Goal: Information Seeking & Learning: Check status

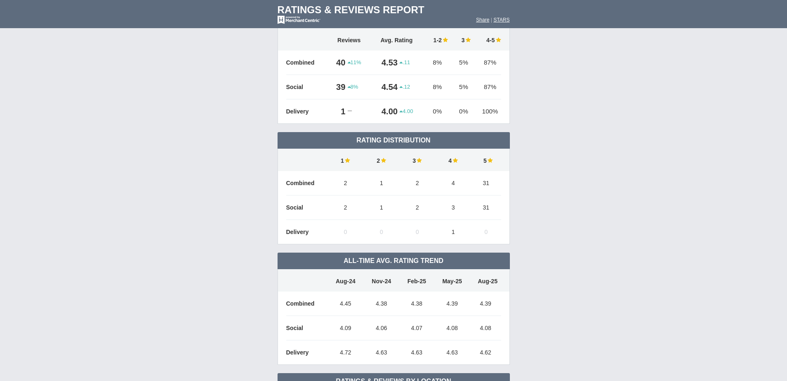
scroll to position [249, 0]
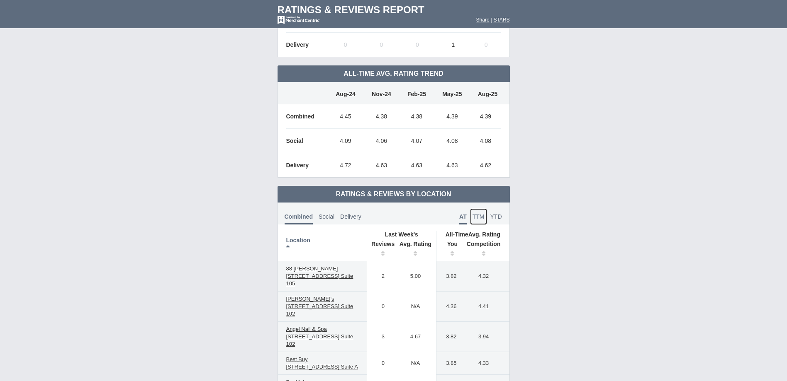
click at [474, 221] on link "TTM" at bounding box center [478, 217] width 17 height 17
click at [496, 217] on span "YTD" at bounding box center [496, 217] width 12 height 7
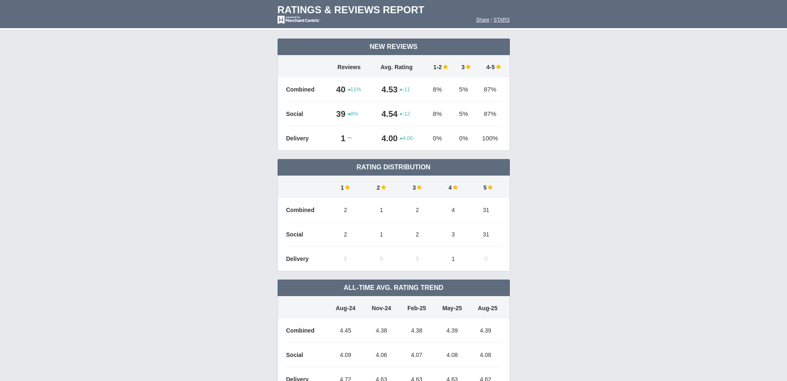
scroll to position [0, 0]
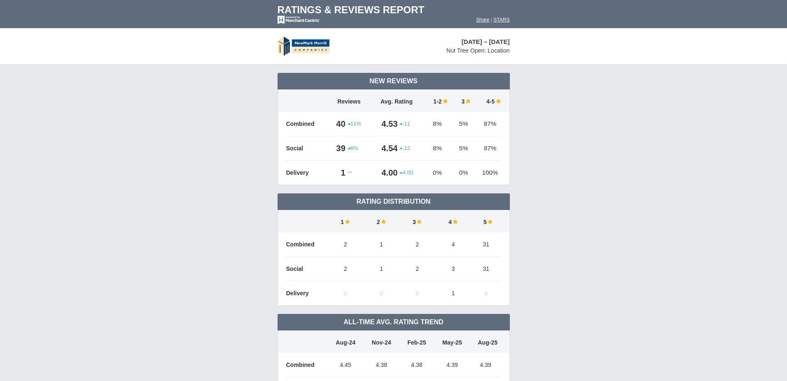
click at [479, 36] on td "[DATE] – [DATE] Nut Tree Open: Location" at bounding box center [447, 46] width 142 height 36
click at [482, 44] on span "[DATE] – [DATE]" at bounding box center [485, 41] width 48 height 7
drag, startPoint x: 482, startPoint y: 44, endPoint x: 493, endPoint y: 58, distance: 17.2
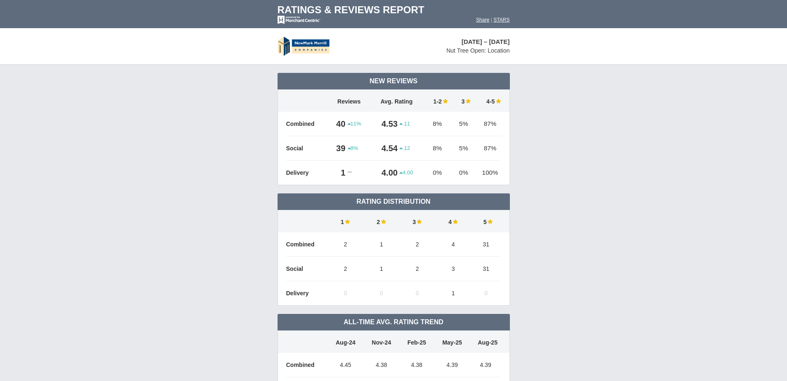
click at [493, 58] on td "[DATE] – [DATE] Nut Tree Open: Location" at bounding box center [447, 46] width 142 height 36
click at [353, 122] on span "11%" at bounding box center [354, 123] width 14 height 7
click at [350, 124] on span "11%" at bounding box center [354, 123] width 14 height 7
click at [357, 116] on td "11%" at bounding box center [358, 124] width 23 height 24
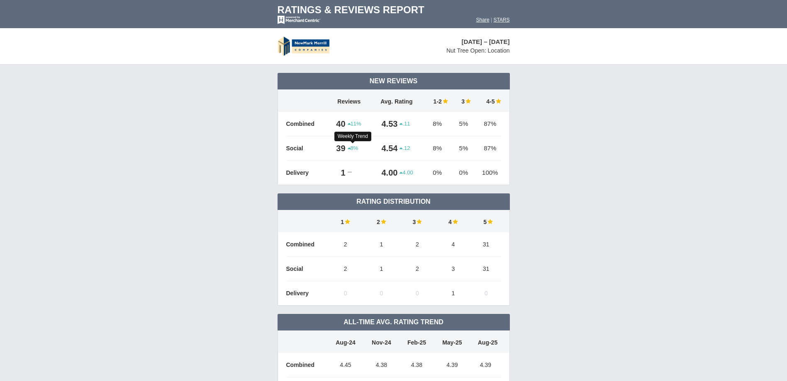
click at [354, 147] on span "8%" at bounding box center [352, 148] width 11 height 7
drag, startPoint x: 354, startPoint y: 147, endPoint x: 408, endPoint y: 149, distance: 54.4
click at [408, 149] on span ".12" at bounding box center [404, 148] width 10 height 7
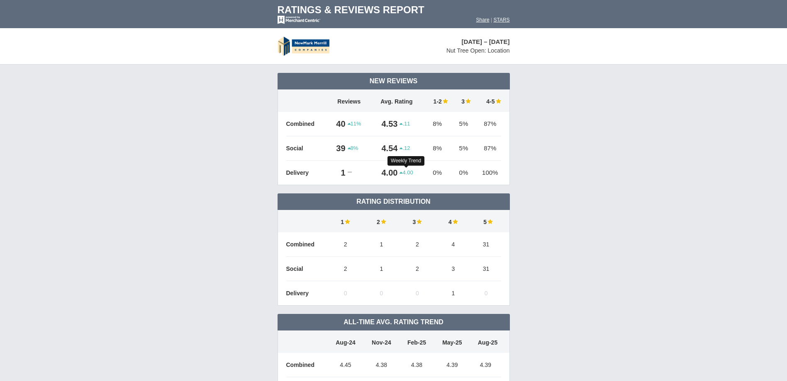
click at [406, 173] on span "4.00" at bounding box center [405, 172] width 13 height 7
click at [487, 173] on td "100%" at bounding box center [488, 173] width 26 height 24
click at [295, 47] on img at bounding box center [303, 45] width 52 height 19
click at [288, 47] on img at bounding box center [303, 45] width 52 height 19
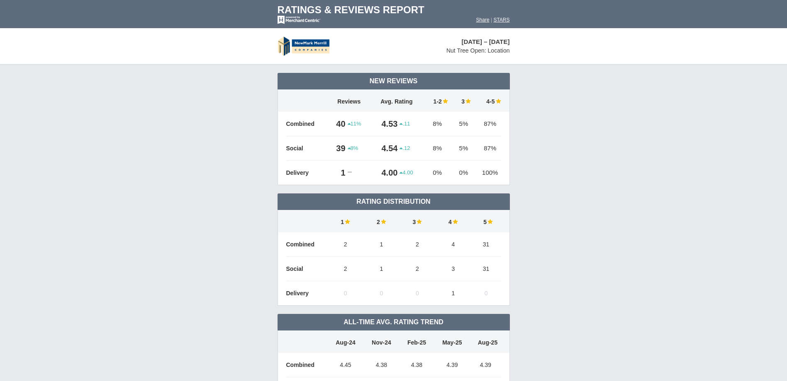
click at [288, 47] on img at bounding box center [303, 45] width 52 height 19
click at [316, 51] on img at bounding box center [303, 45] width 52 height 19
click at [286, 46] on img at bounding box center [303, 45] width 52 height 19
